Goal: Download file/media

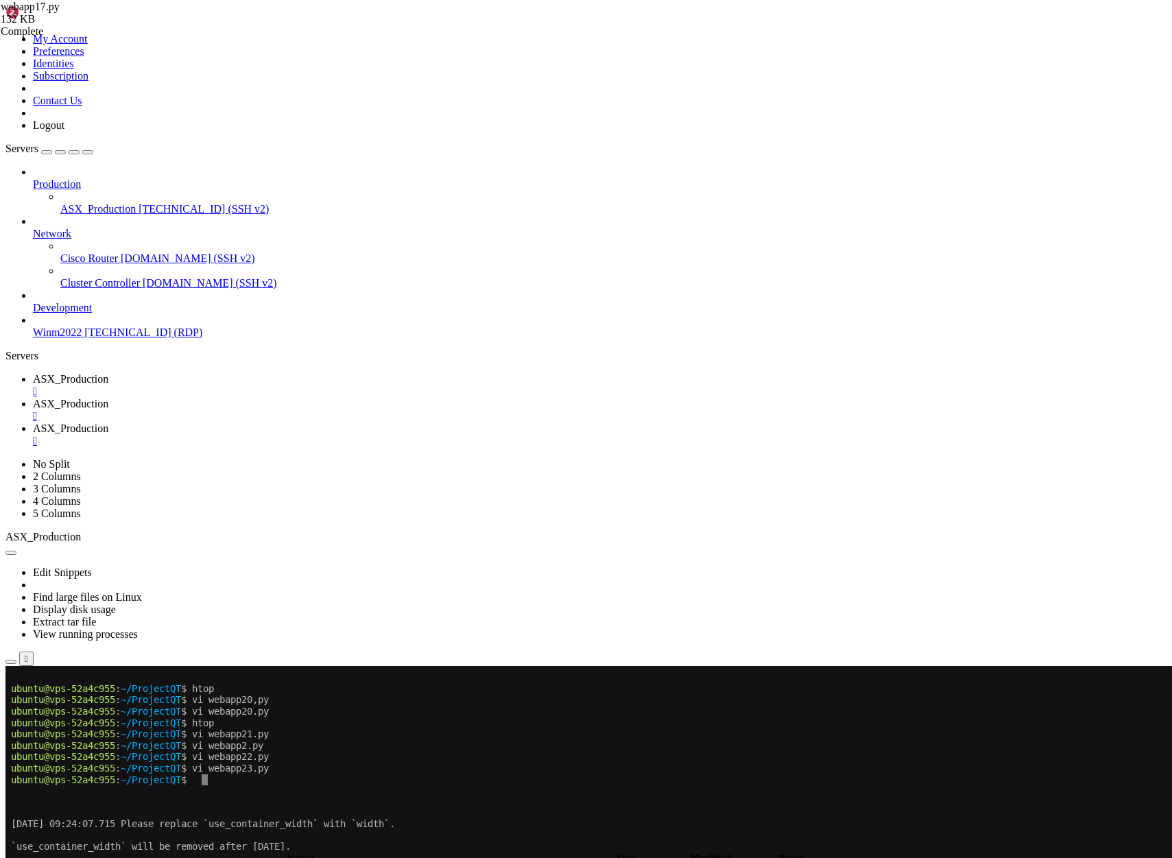
scroll to position [69, 0]
click at [108, 373] on span "ASX_Production" at bounding box center [70, 379] width 75 height 12
click at [341, 796] on x-row at bounding box center [505, 791] width 988 height 12
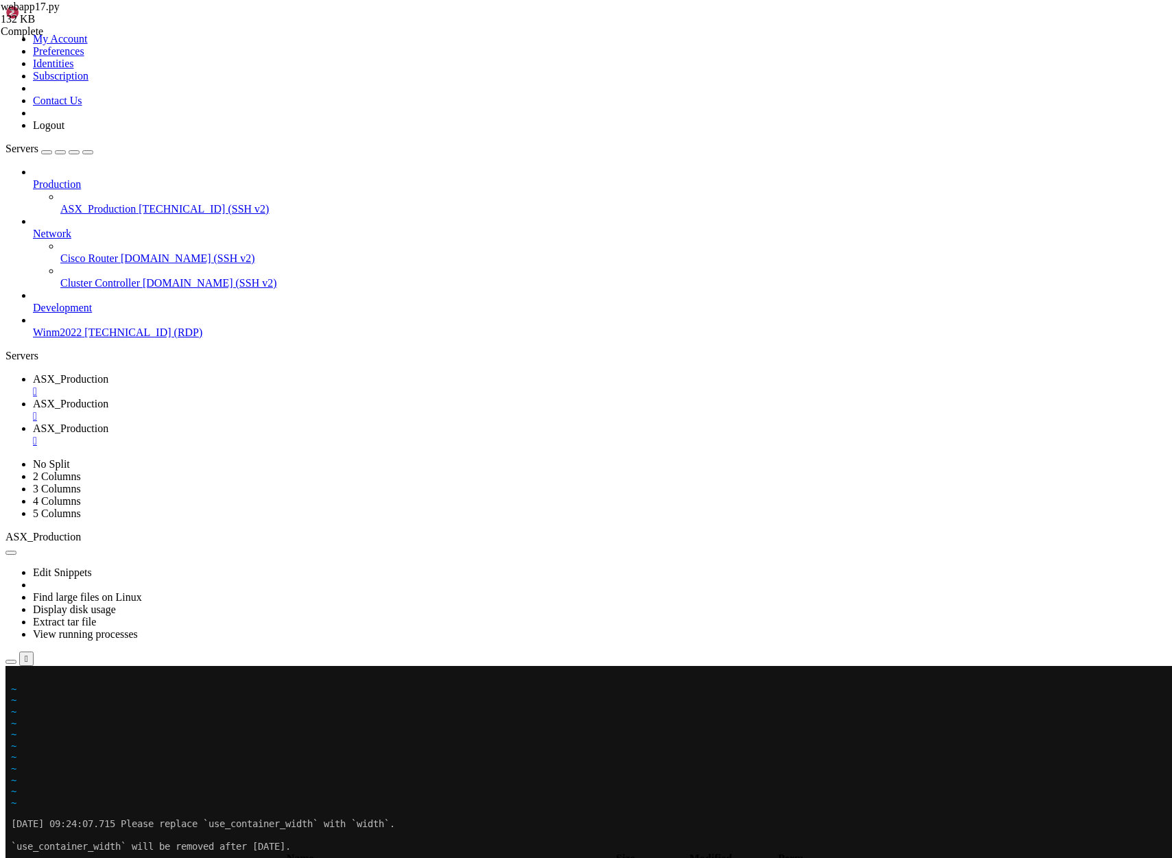
click at [14, 680] on x-row at bounding box center [505, 678] width 988 height 12
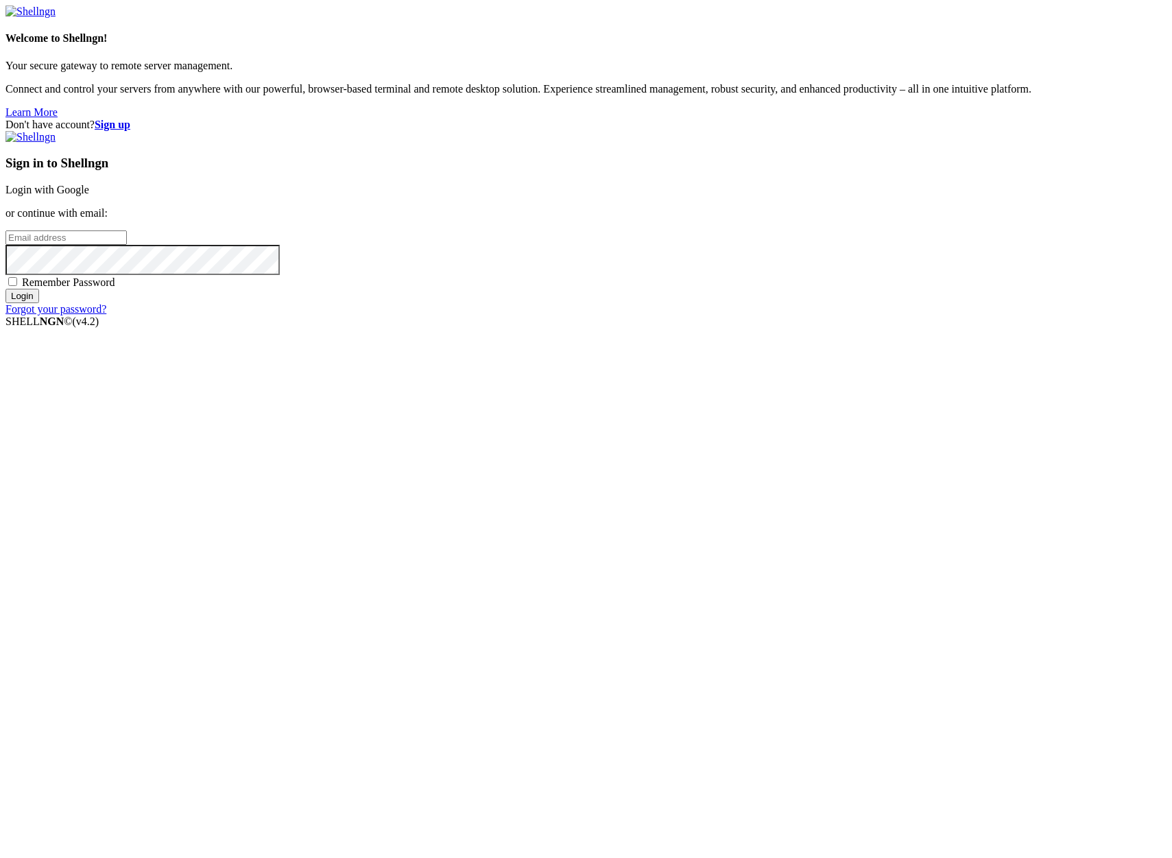
click at [127, 245] on input "email" at bounding box center [65, 237] width 121 height 14
type input "[PERSON_NAME][EMAIL_ADDRESS][DOMAIN_NAME]"
click at [5, 289] on input "Login" at bounding box center [22, 296] width 34 height 14
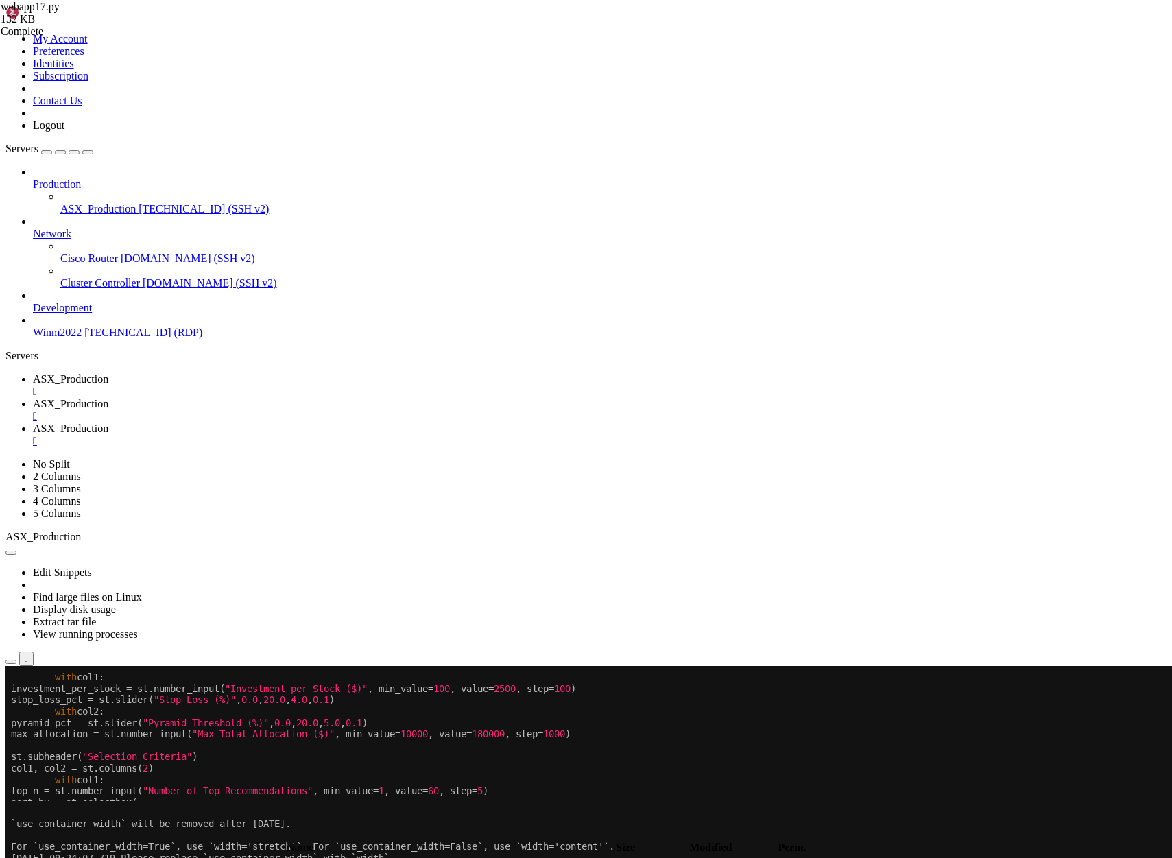
scroll to position [1654, 0]
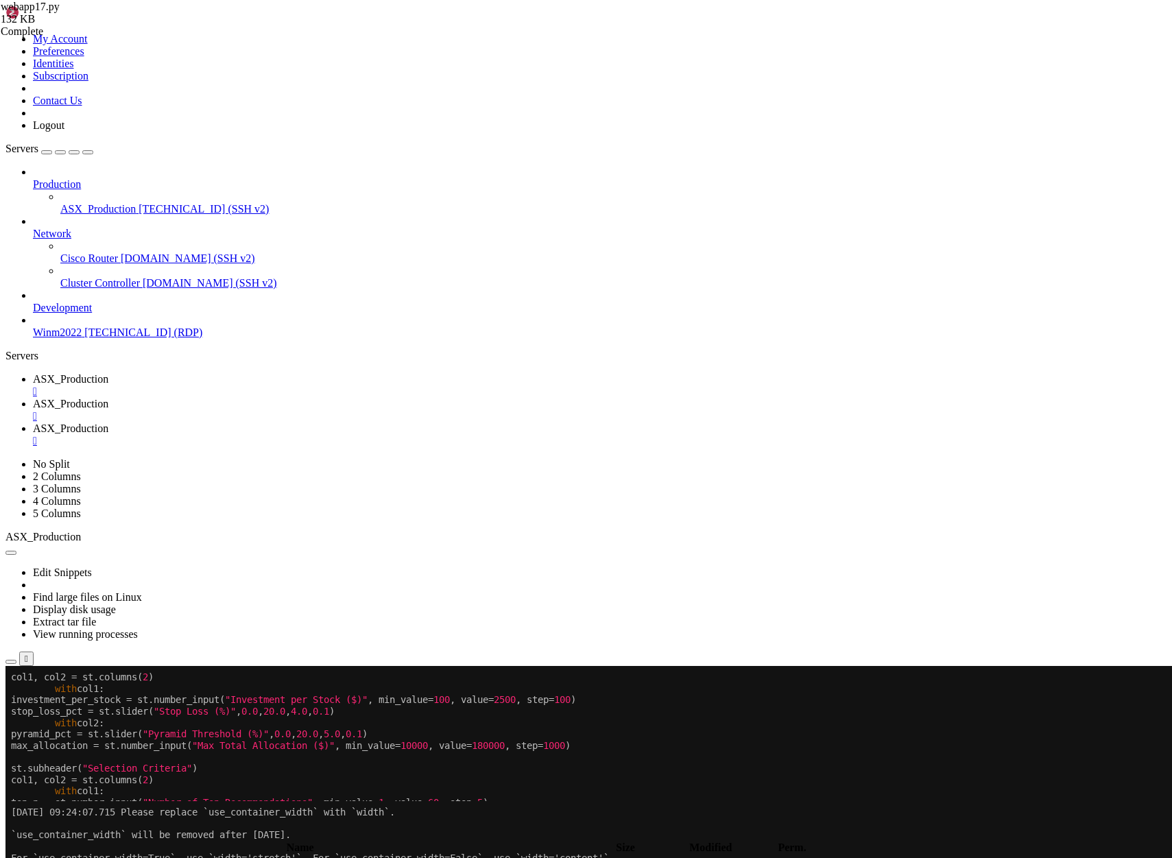
click at [108, 373] on span "ASX_Production" at bounding box center [70, 379] width 75 height 12
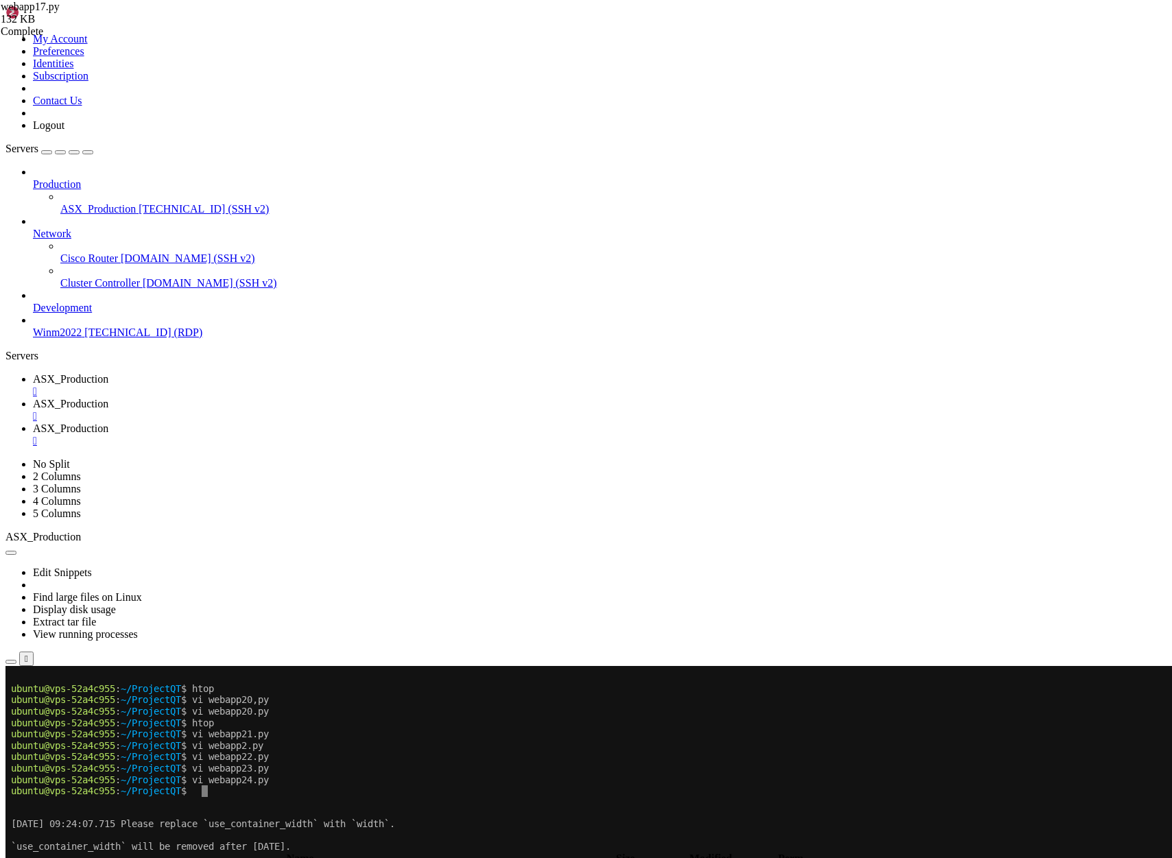
click at [108, 398] on span "ASX_Production" at bounding box center [70, 404] width 75 height 12
click at [519, 435] on div "" at bounding box center [600, 441] width 1134 height 12
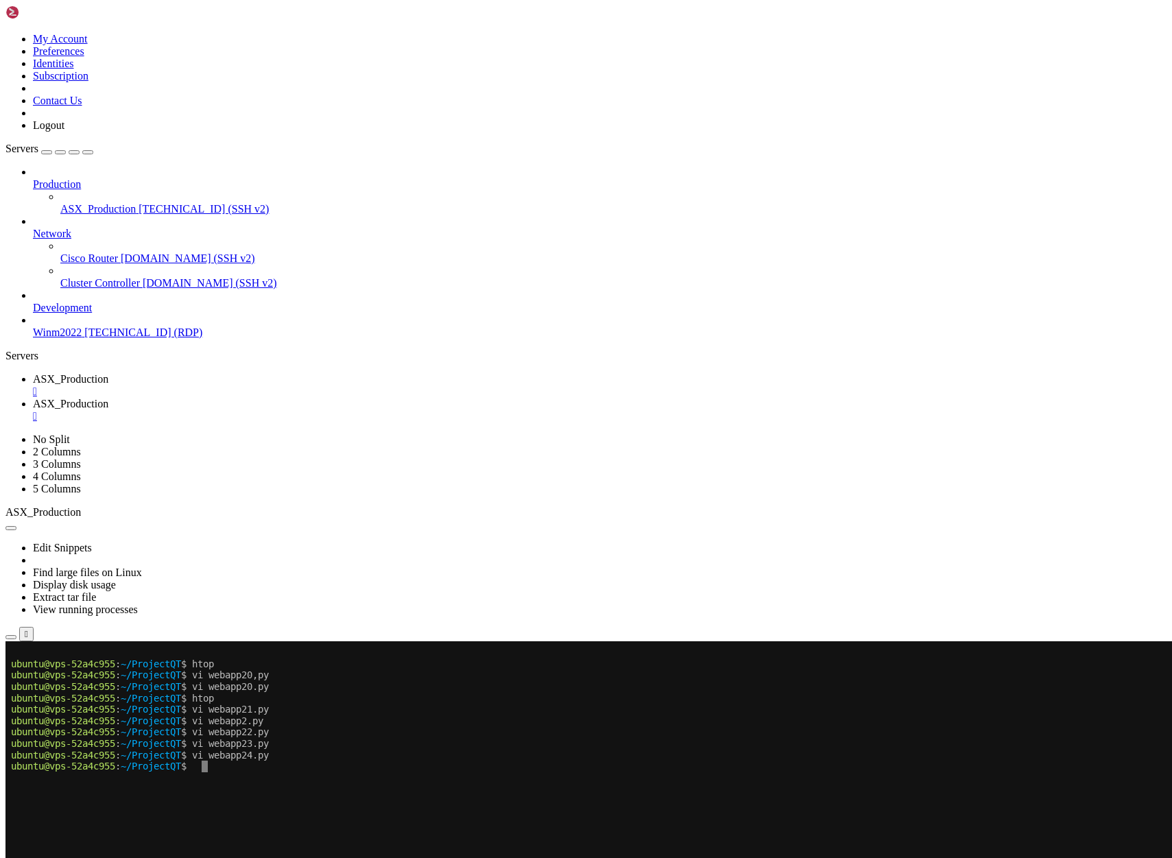
click at [11, 784] on icon "button" at bounding box center [11, 784] width 0 height 0
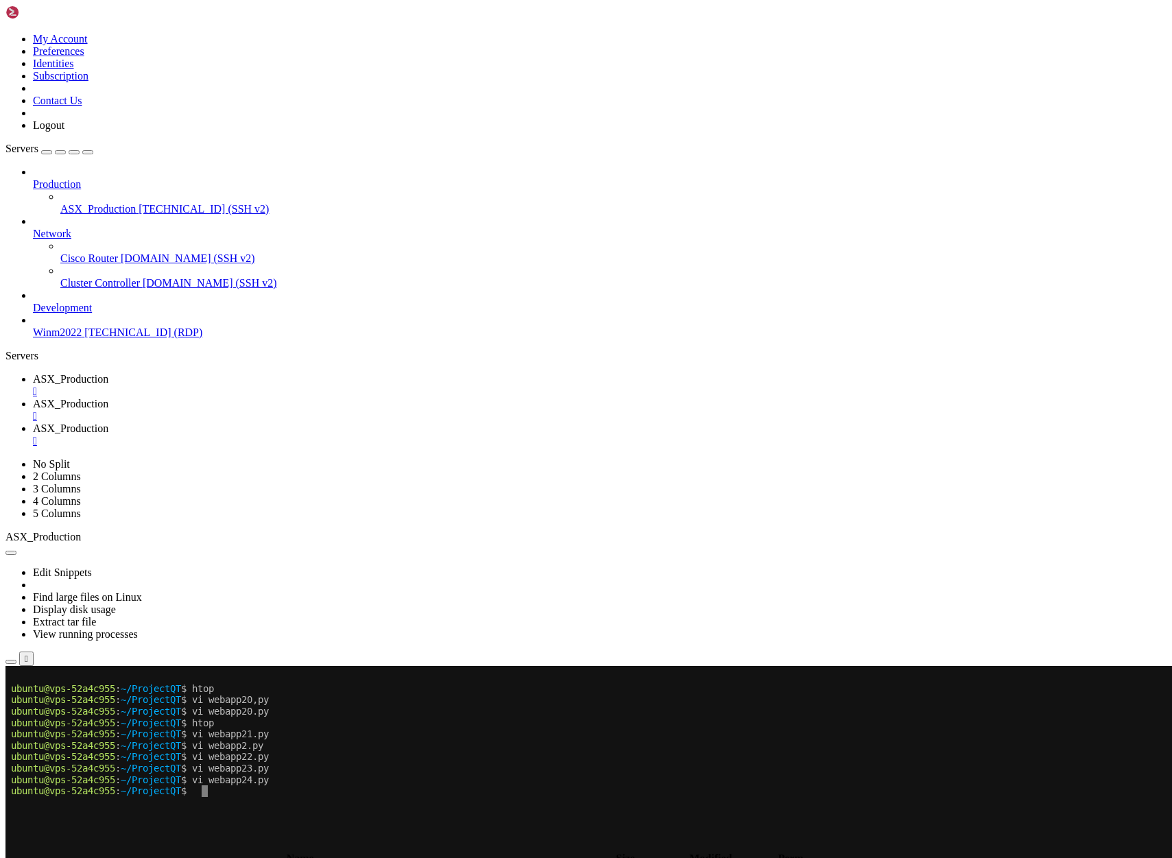
type input "/home/ubuntu/ProjectQT"
click at [757, 852] on th "Modified" at bounding box center [703, 859] width 106 height 14
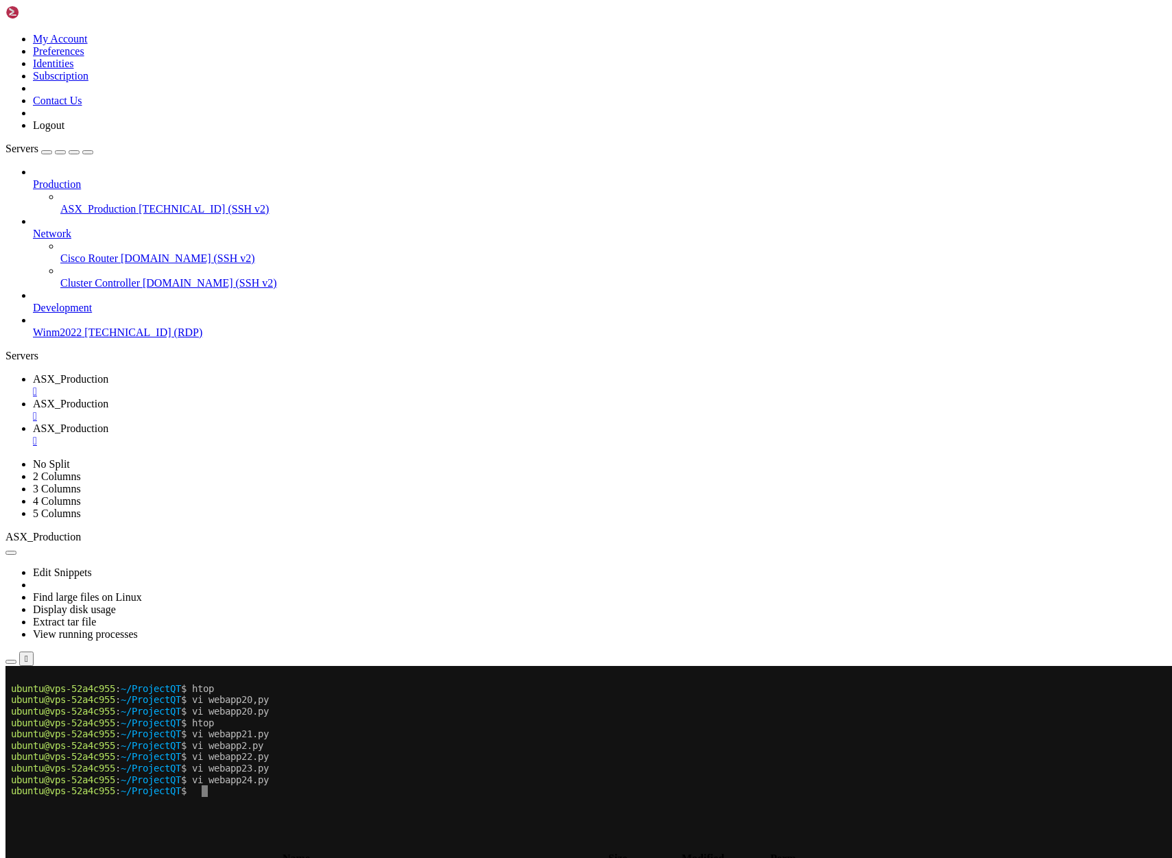
click at [757, 852] on th "Modified" at bounding box center [703, 859] width 106 height 14
click at [108, 398] on span "ASX_Production" at bounding box center [70, 404] width 75 height 12
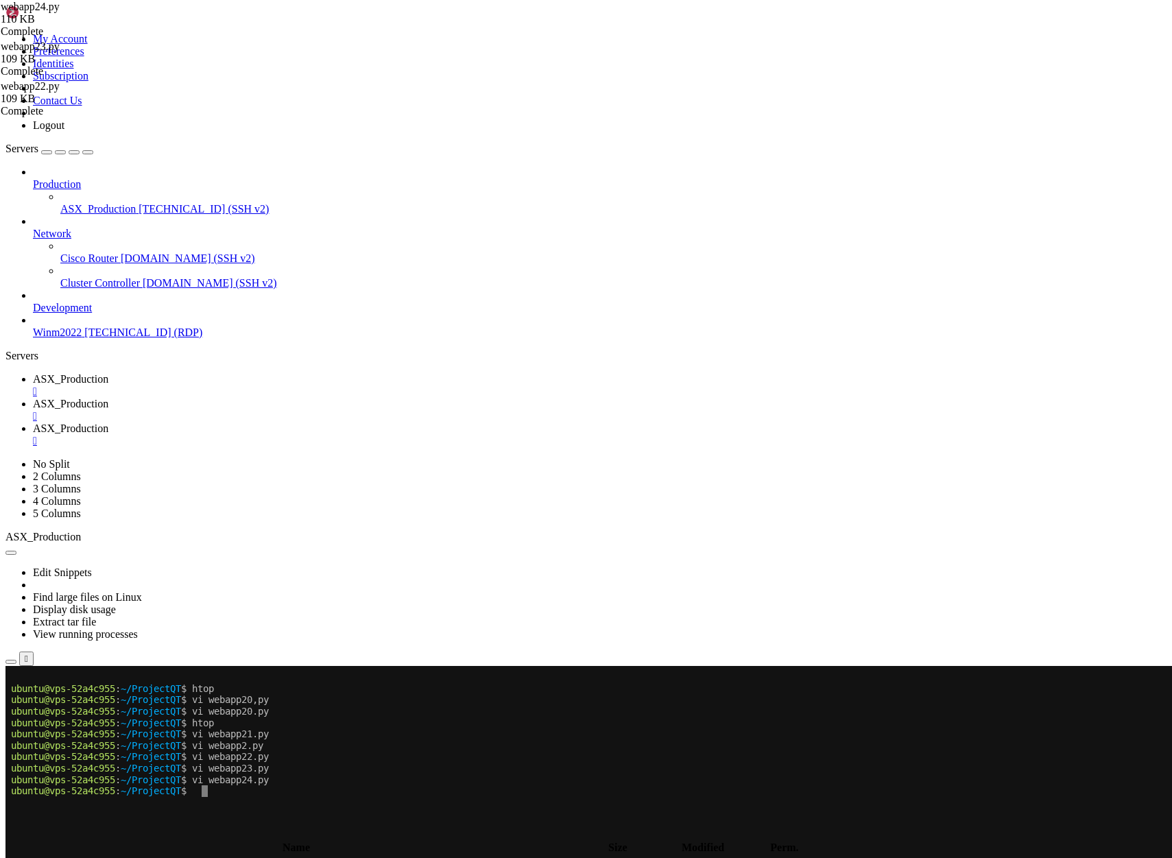
click at [108, 373] on span "ASX_Production" at bounding box center [70, 379] width 75 height 12
click at [108, 398] on span "ASX_Production" at bounding box center [70, 404] width 75 height 12
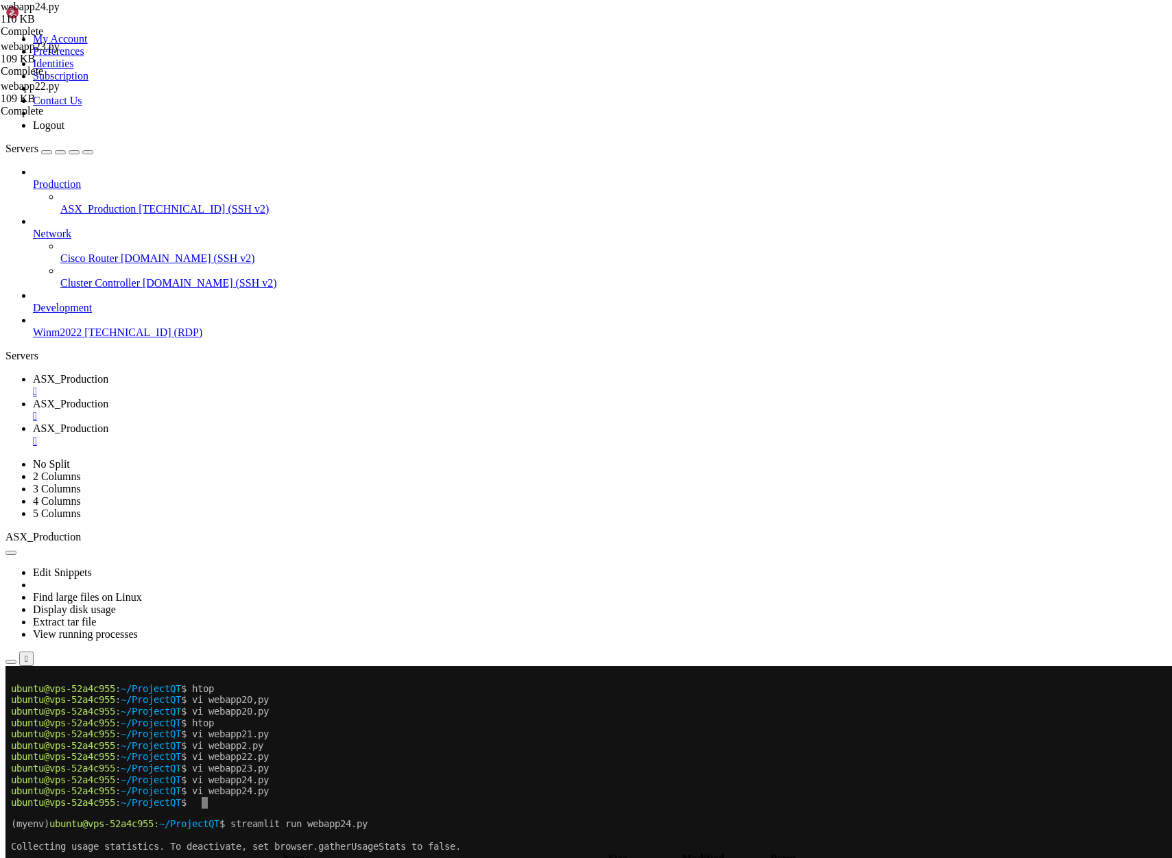
click at [108, 373] on span "ASX_Production" at bounding box center [70, 379] width 75 height 12
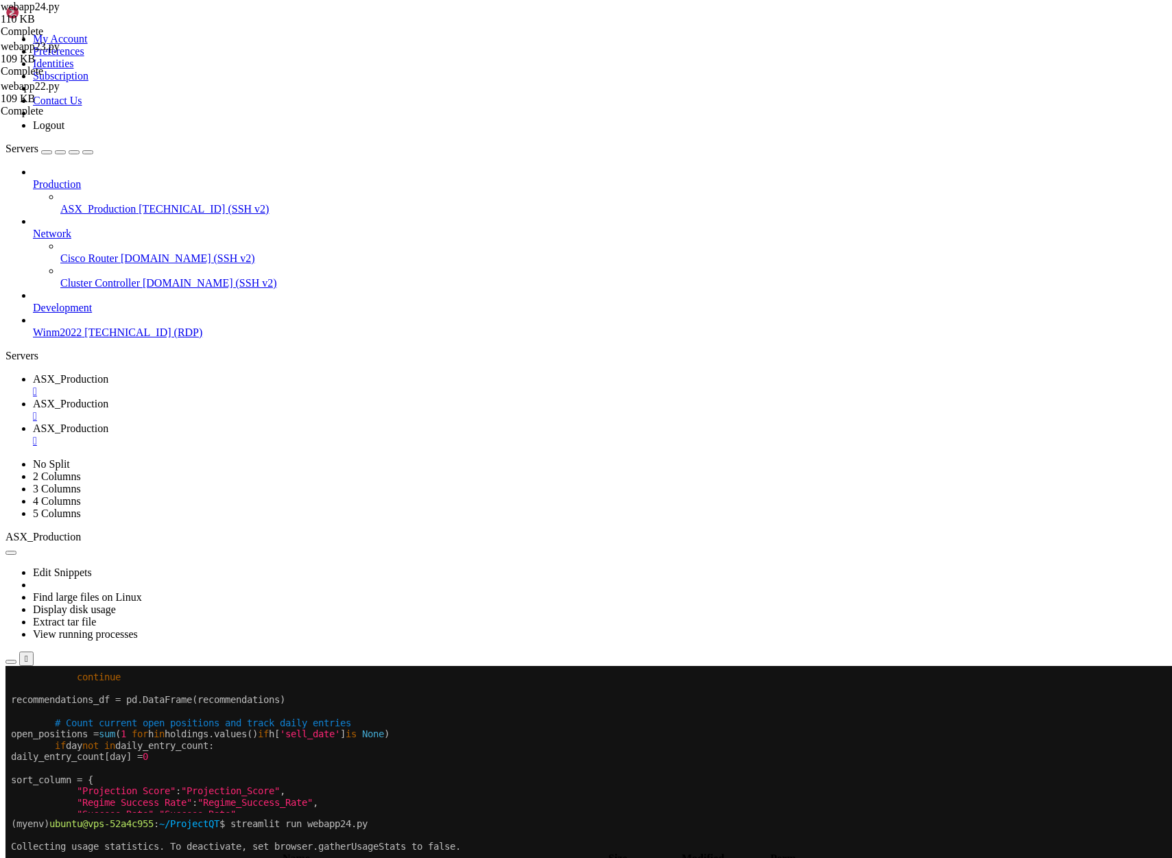
scroll to position [114, 0]
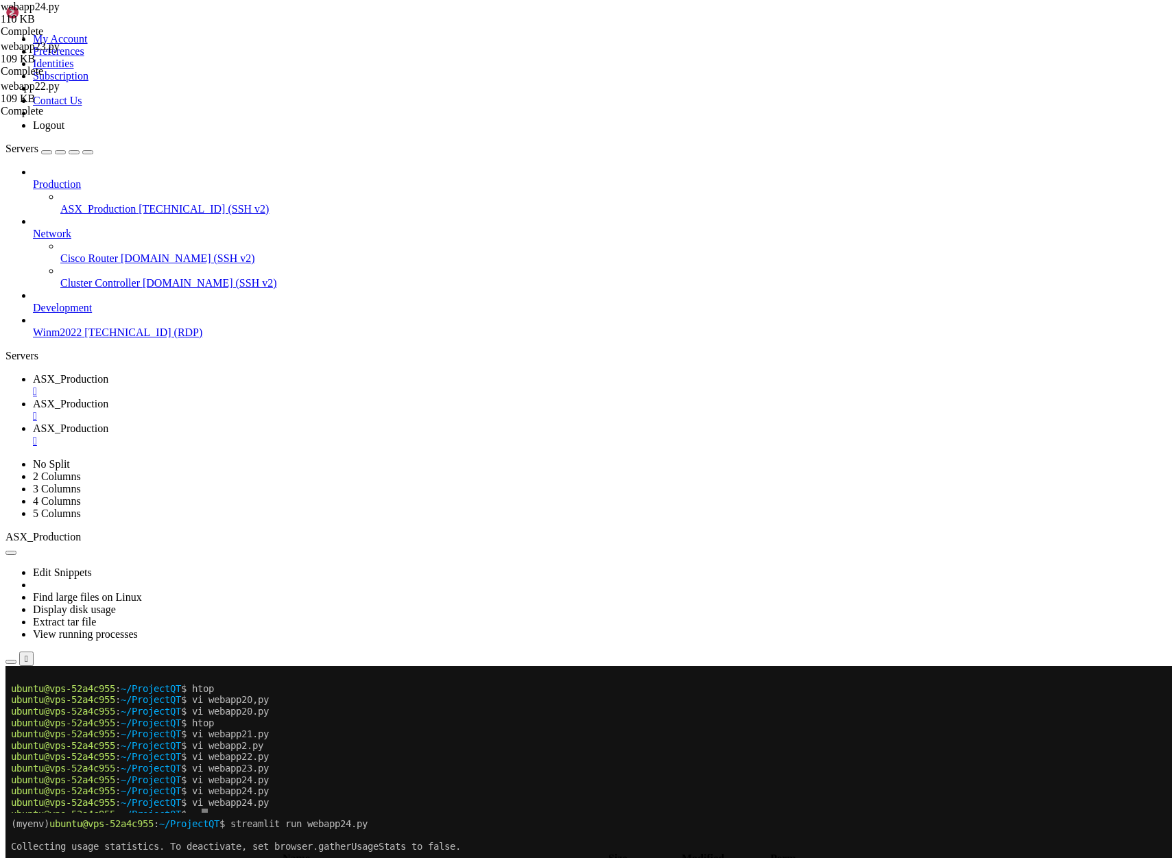
click at [108, 398] on span "ASX_Production" at bounding box center [70, 404] width 75 height 12
click at [108, 373] on span "ASX_Production" at bounding box center [70, 379] width 75 height 12
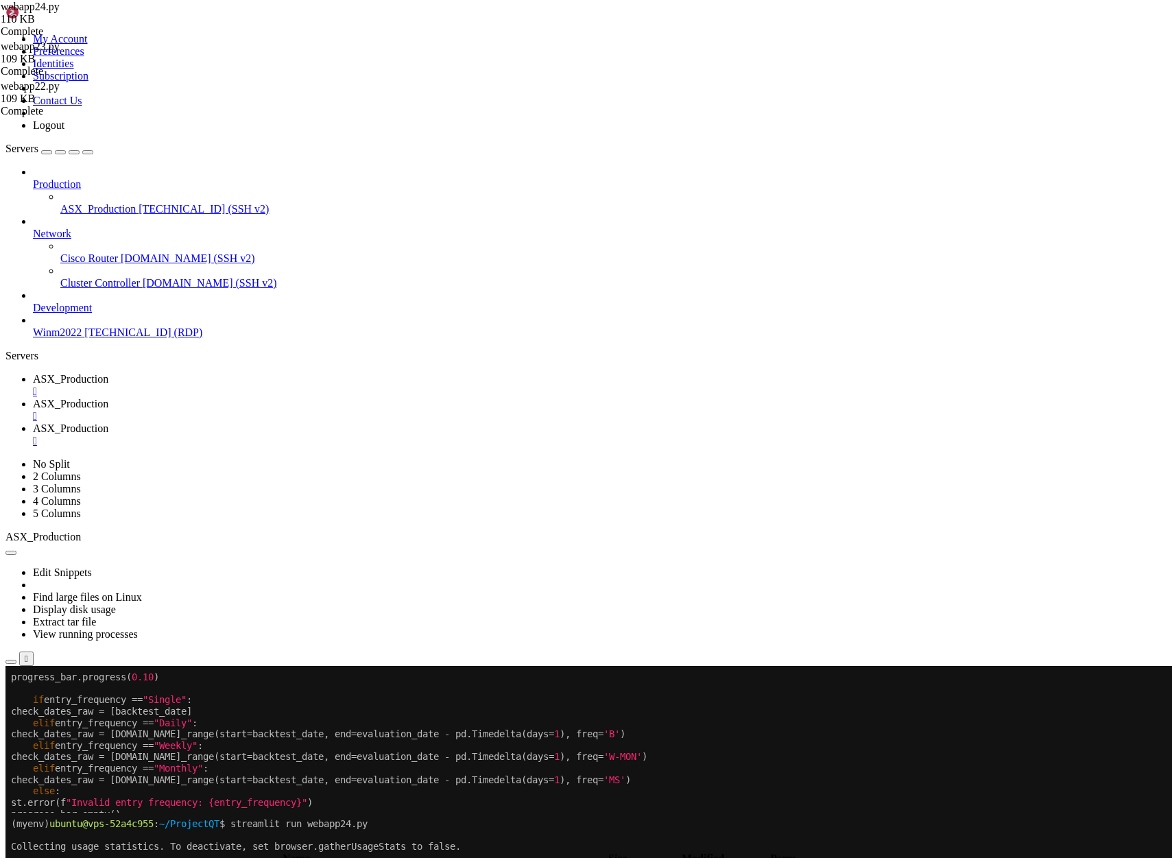
scroll to position [126, 0]
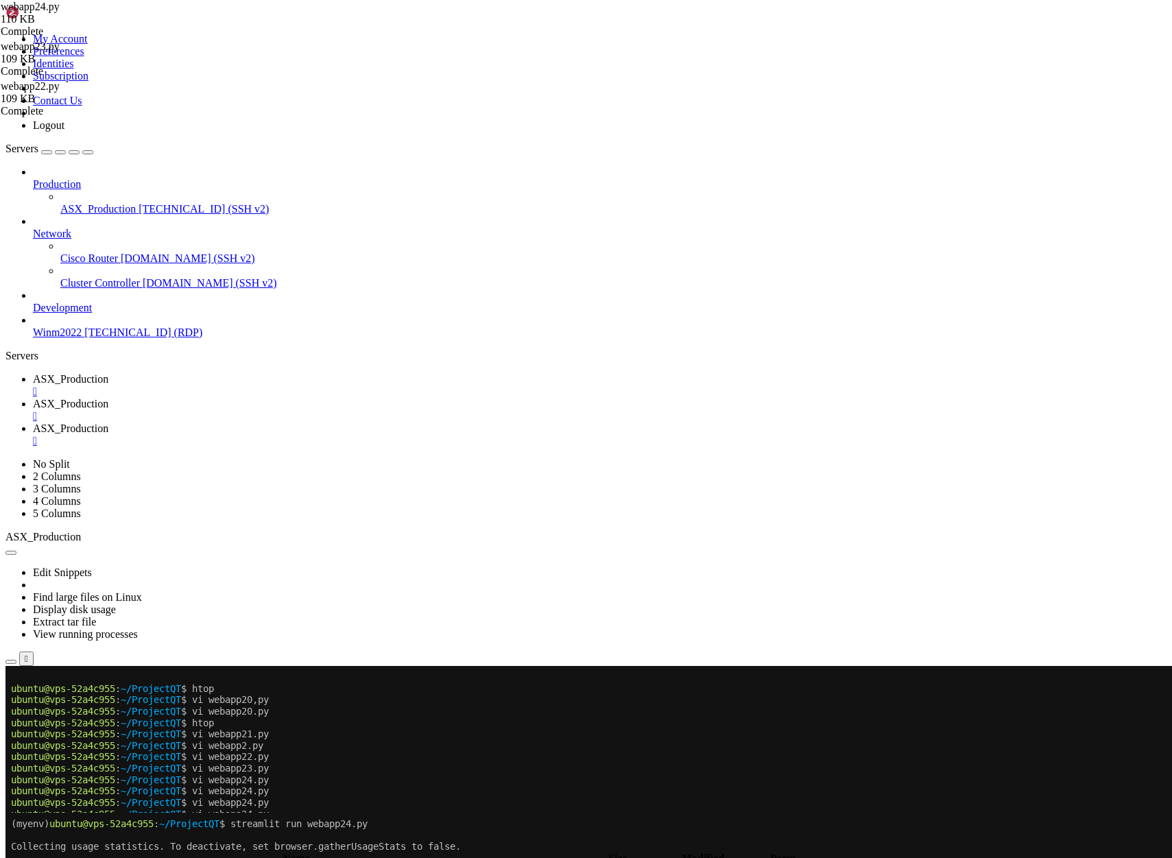
click at [108, 398] on span "ASX_Production" at bounding box center [70, 404] width 75 height 12
click at [518, 435] on div "" at bounding box center [600, 441] width 1134 height 12
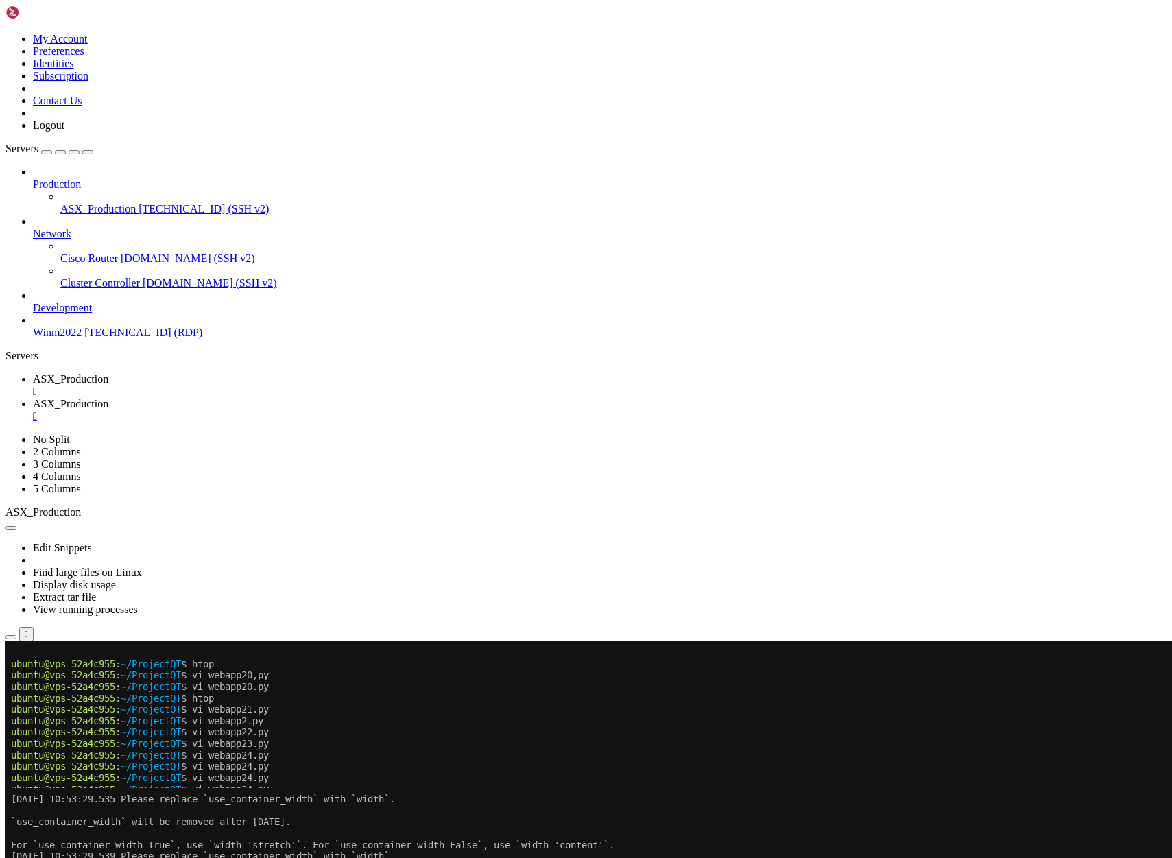
click at [11, 784] on icon "button" at bounding box center [11, 784] width 0 height 0
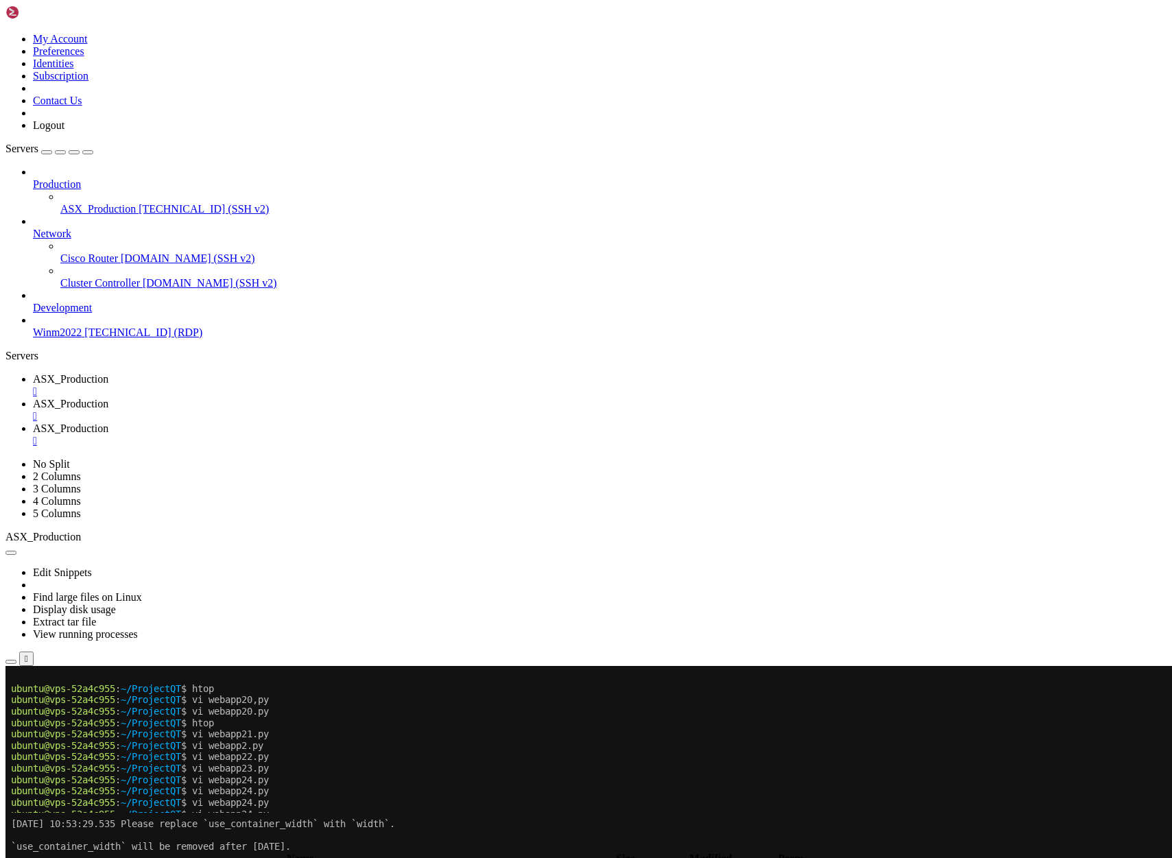
type input "/home/ubuntu/ProjectQT"
click at [757, 852] on th "Modified" at bounding box center [703, 859] width 106 height 14
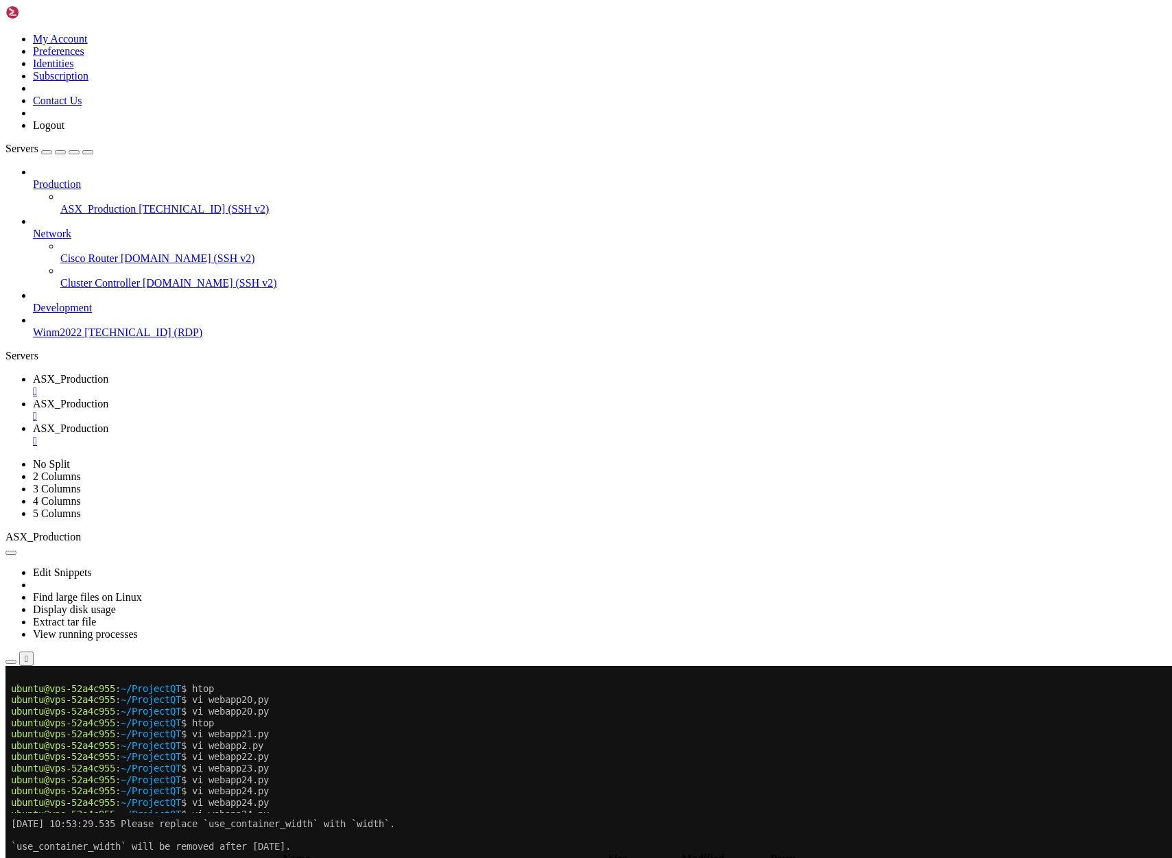
click at [757, 852] on th "Modified" at bounding box center [703, 859] width 106 height 14
